Goal: Task Accomplishment & Management: Manage account settings

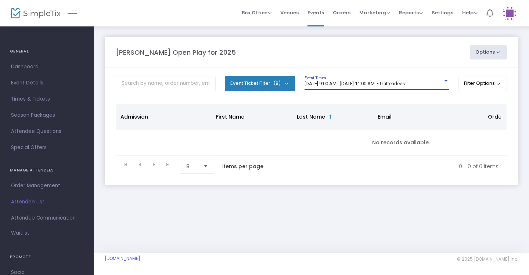
click at [405, 82] on span "[DATE] 9:00 AM - [DATE] 11:00 AM • 0 attendees" at bounding box center [354, 84] width 100 height 6
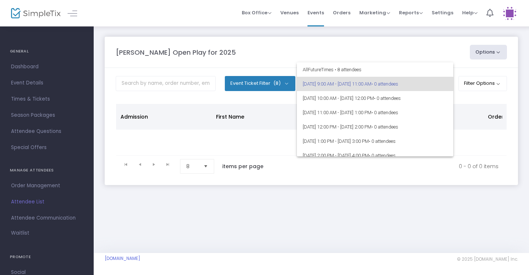
click at [407, 50] on div at bounding box center [264, 137] width 529 height 275
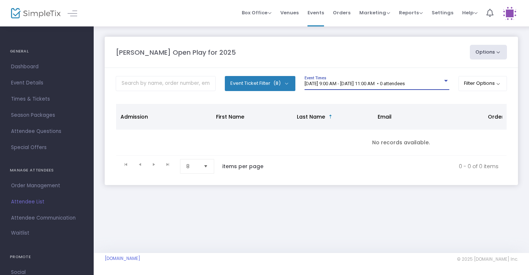
click at [444, 83] on div at bounding box center [445, 81] width 7 height 6
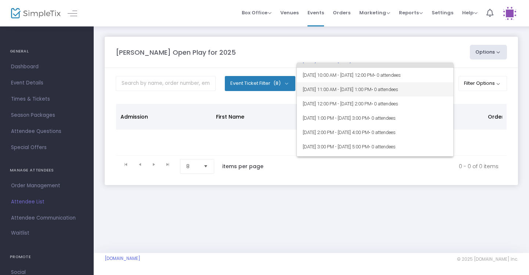
scroll to position [24, 0]
click at [424, 52] on div at bounding box center [264, 137] width 529 height 275
